Goal: Information Seeking & Learning: Learn about a topic

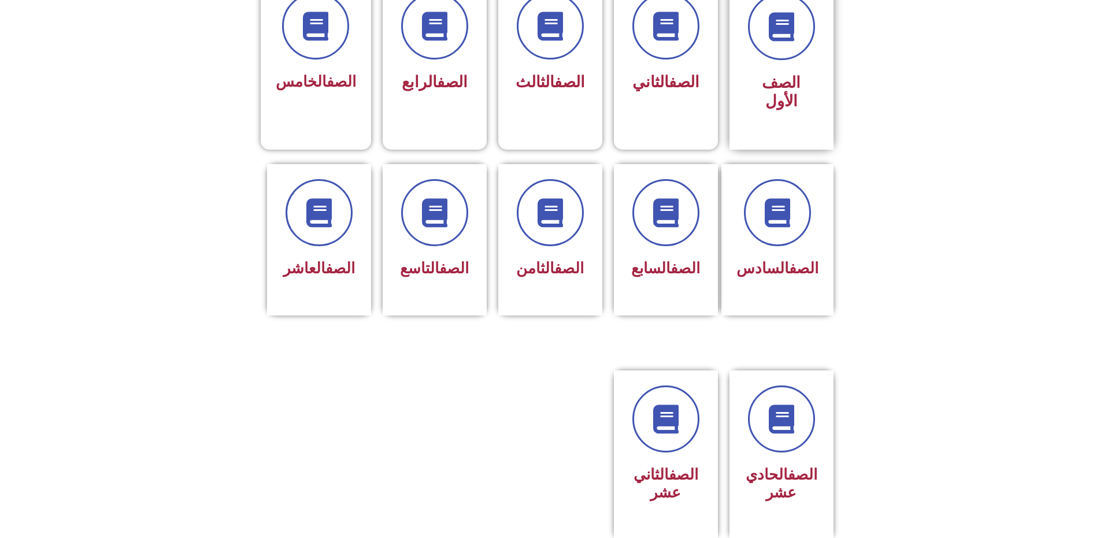
scroll to position [347, 0]
click at [763, 73] on span "الصف الأول" at bounding box center [781, 91] width 39 height 37
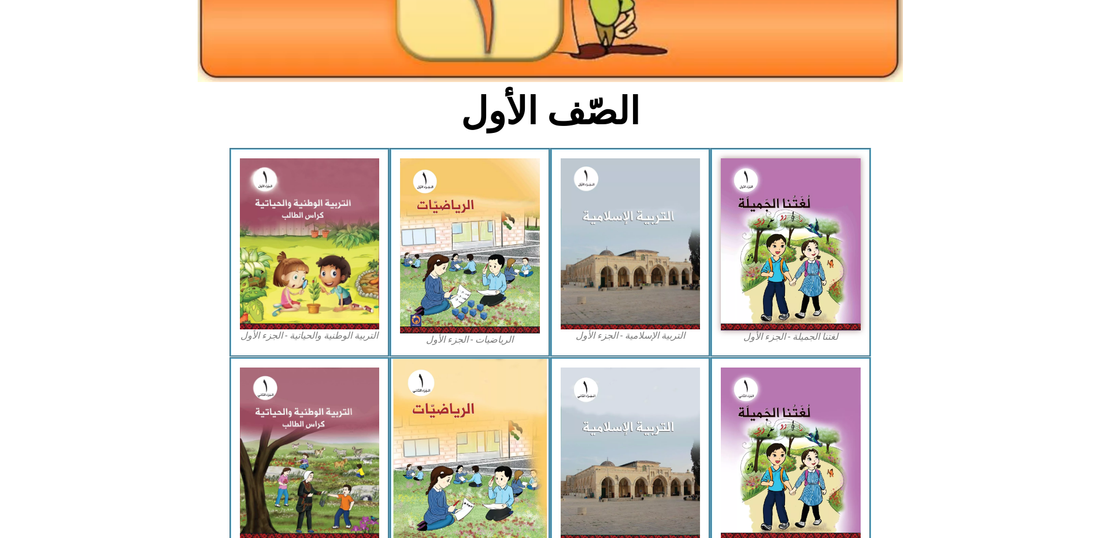
scroll to position [212, 0]
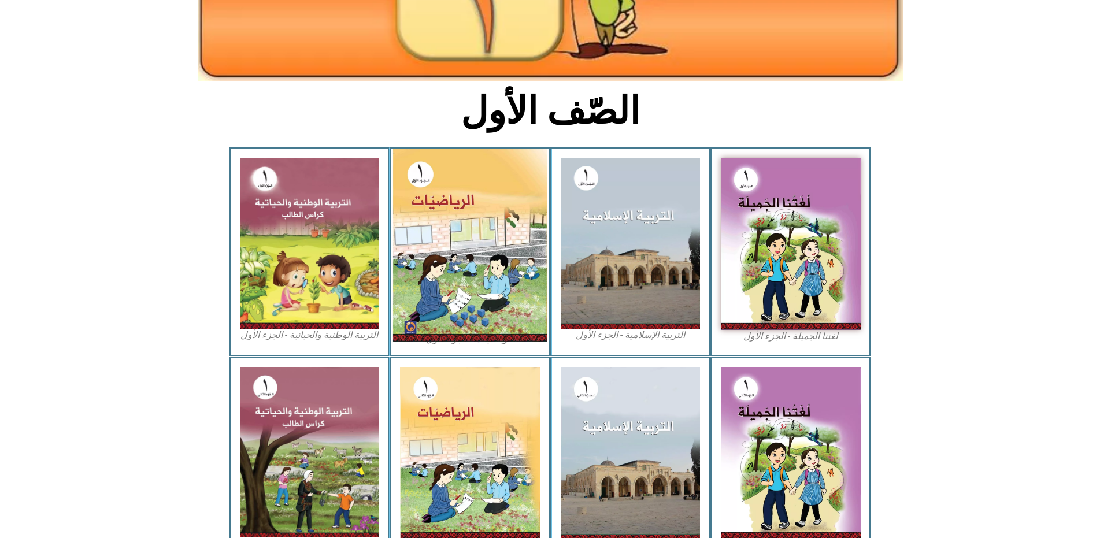
click at [477, 264] on img at bounding box center [470, 245] width 154 height 193
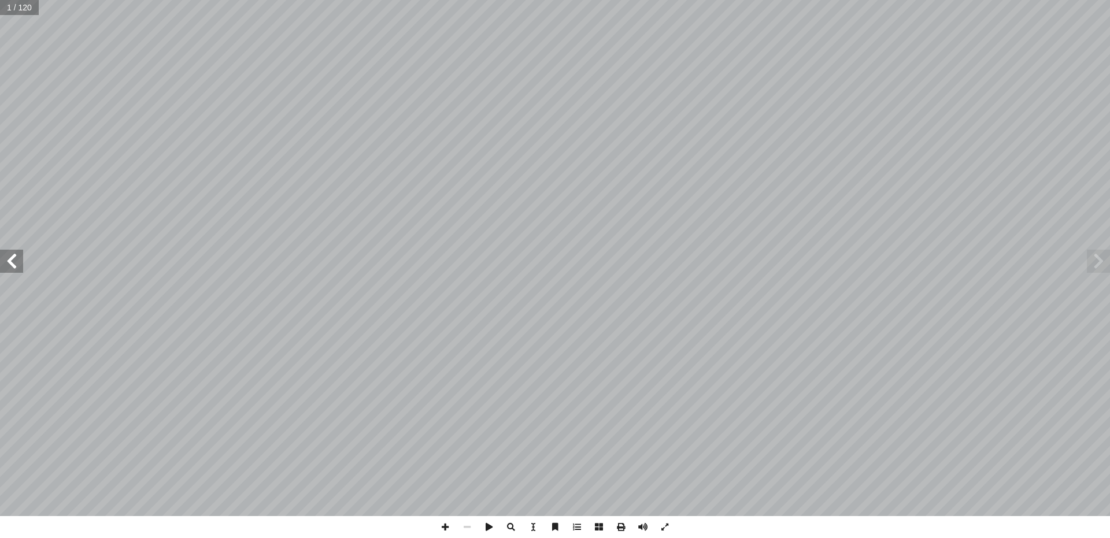
click at [17, 264] on span at bounding box center [11, 261] width 23 height 23
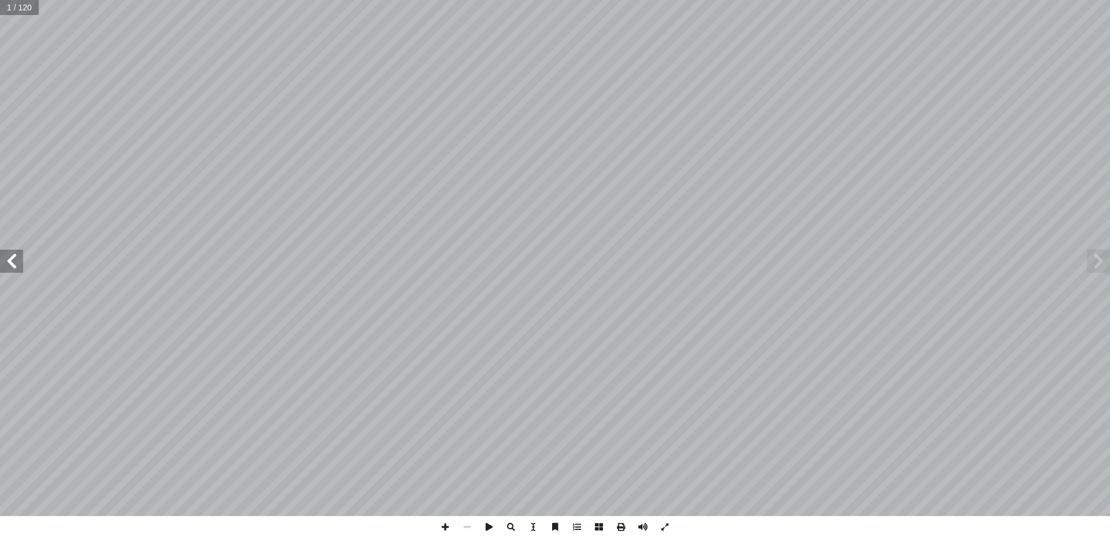
click at [17, 264] on span at bounding box center [11, 261] width 23 height 23
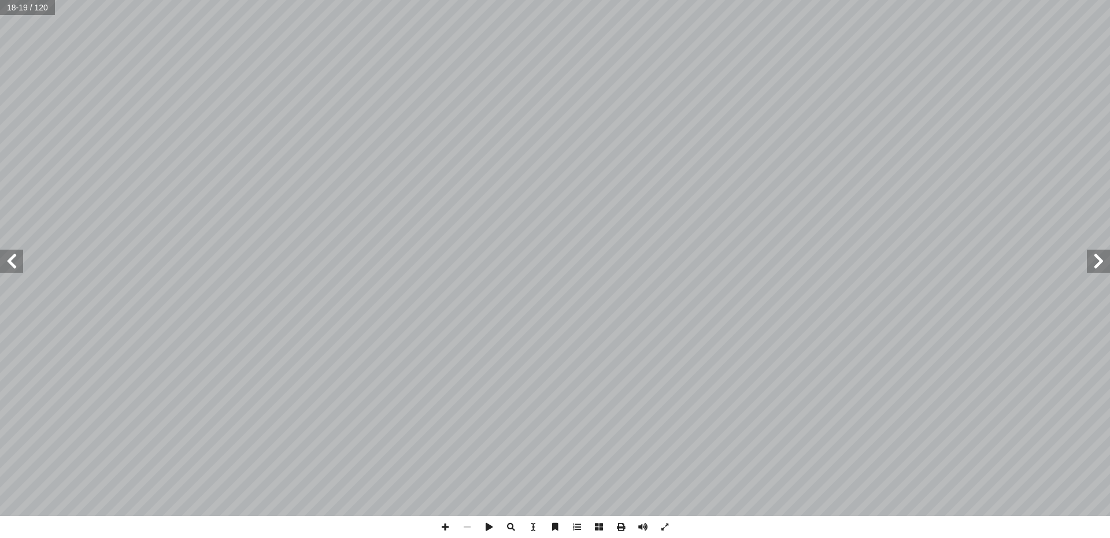
click at [17, 264] on span at bounding box center [11, 261] width 23 height 23
click at [17, 267] on span at bounding box center [11, 261] width 23 height 23
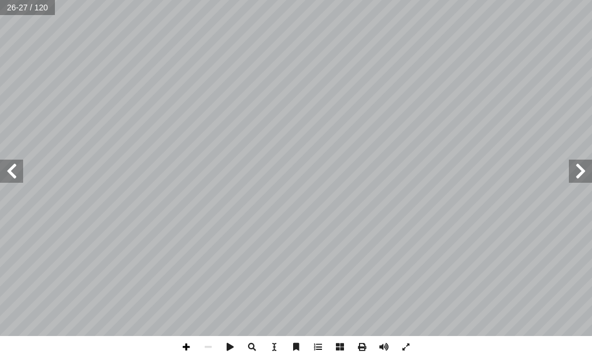
click at [184, 348] on span at bounding box center [186, 347] width 22 height 22
click at [203, 353] on div "22 ــــــــــــــــــــــــــــــــــــــــــــــــــــــــــــــــــــــــــــ…" at bounding box center [296, 179] width 592 height 358
click at [152, 0] on html "الصفحة الرئيسية الصف الأول الصف الثاني الصف الثالث الصف الرابع الصف الخامس الصف…" at bounding box center [296, 39] width 592 height 78
click at [205, 344] on span at bounding box center [208, 347] width 22 height 22
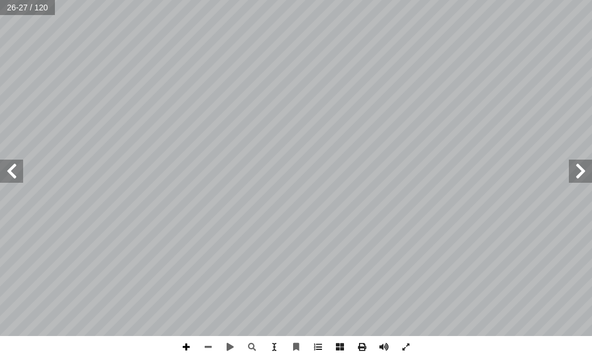
click at [187, 345] on span at bounding box center [186, 347] width 22 height 22
click at [212, 346] on span at bounding box center [208, 347] width 22 height 22
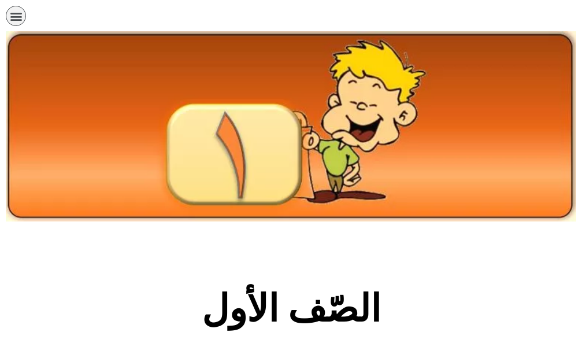
scroll to position [212, 0]
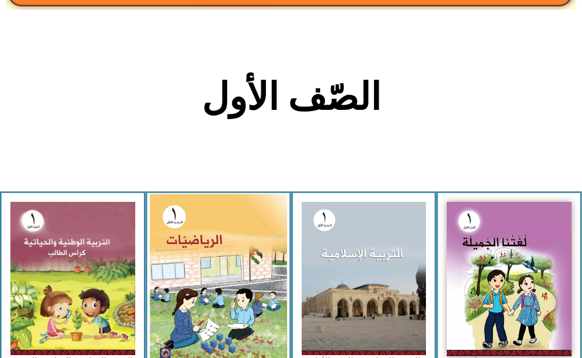
click at [199, 225] on img at bounding box center [218, 280] width 137 height 172
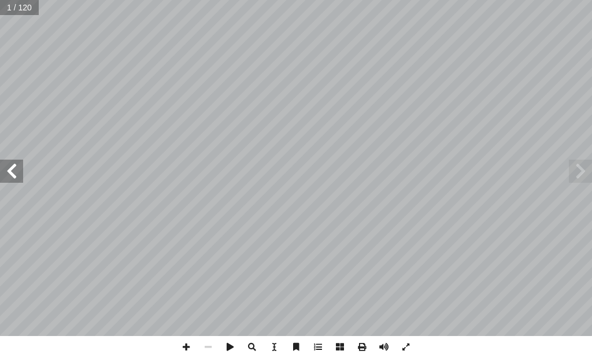
click at [8, 173] on span at bounding box center [11, 171] width 23 height 23
click at [10, 172] on span at bounding box center [11, 171] width 23 height 23
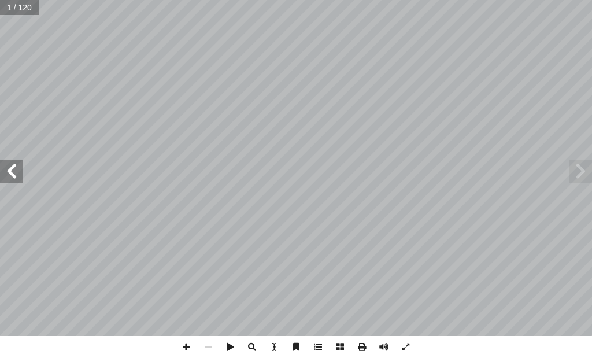
click at [10, 172] on span at bounding box center [11, 171] width 23 height 23
click at [12, 172] on span at bounding box center [11, 171] width 23 height 23
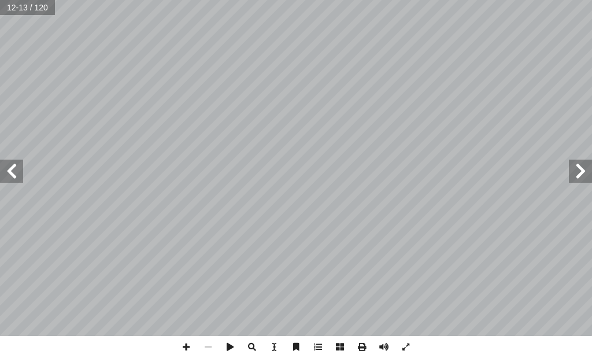
click at [12, 172] on span at bounding box center [11, 171] width 23 height 23
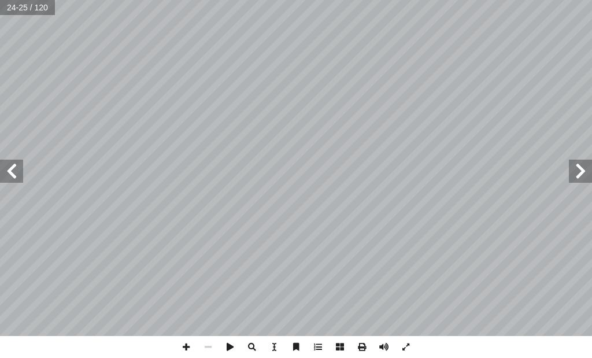
click at [17, 172] on span at bounding box center [11, 171] width 23 height 23
click at [184, 346] on span at bounding box center [186, 347] width 22 height 22
